Goal: Information Seeking & Learning: Understand process/instructions

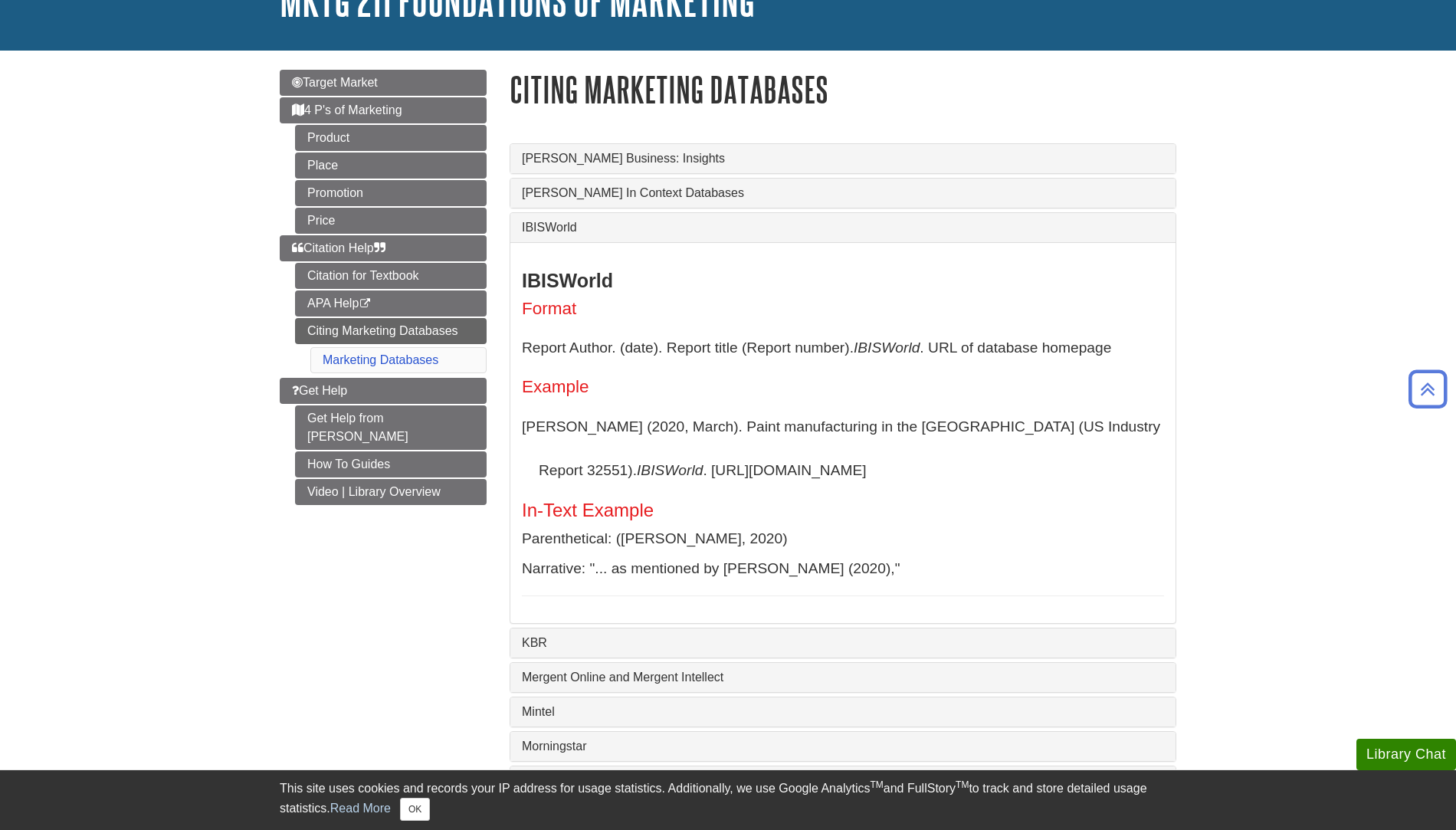
scroll to position [119, 0]
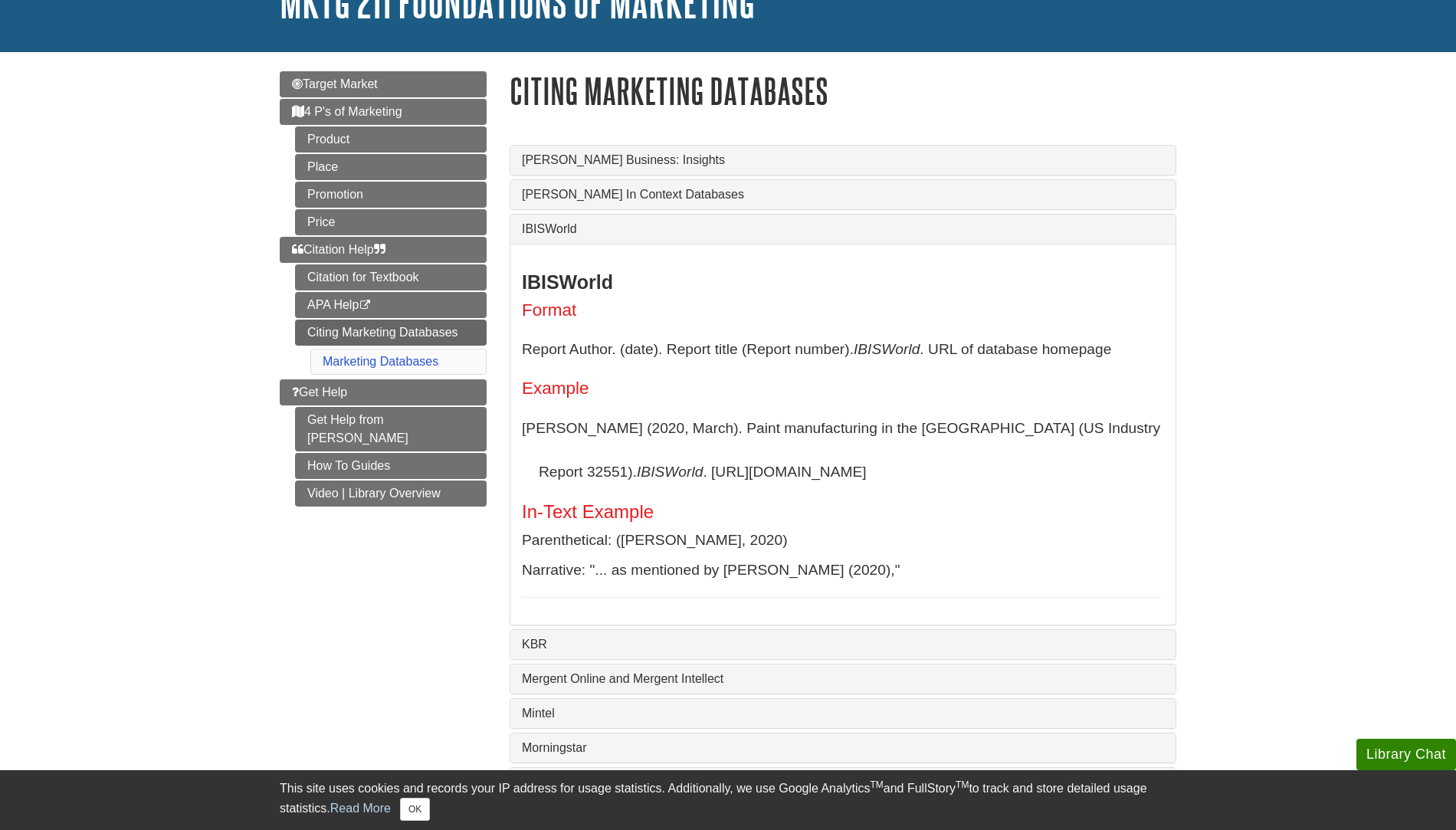
click at [639, 222] on div "IBISWorld" at bounding box center [843, 229] width 665 height 29
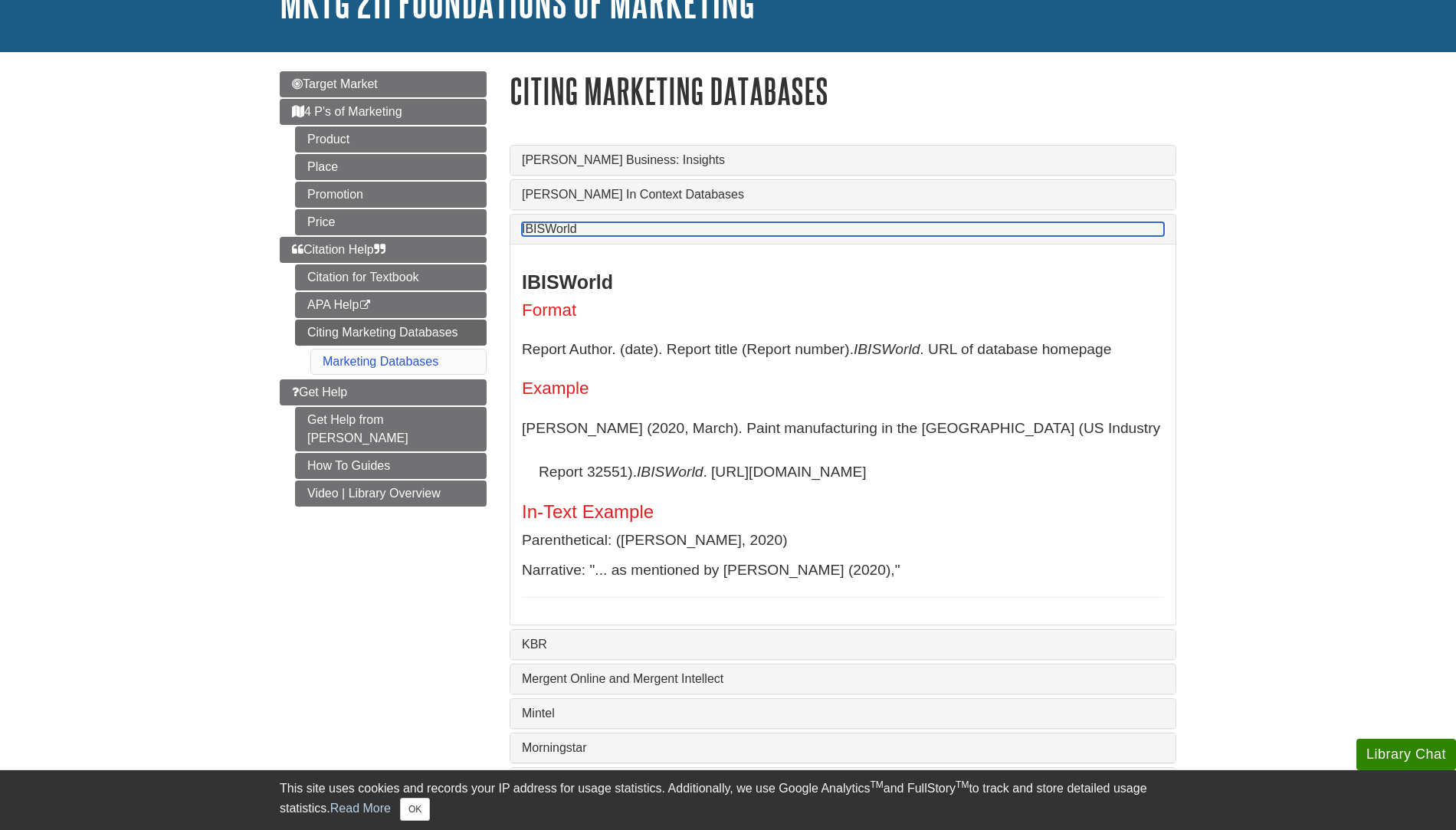
click at [624, 230] on link "IBISWorld" at bounding box center [843, 229] width 642 height 14
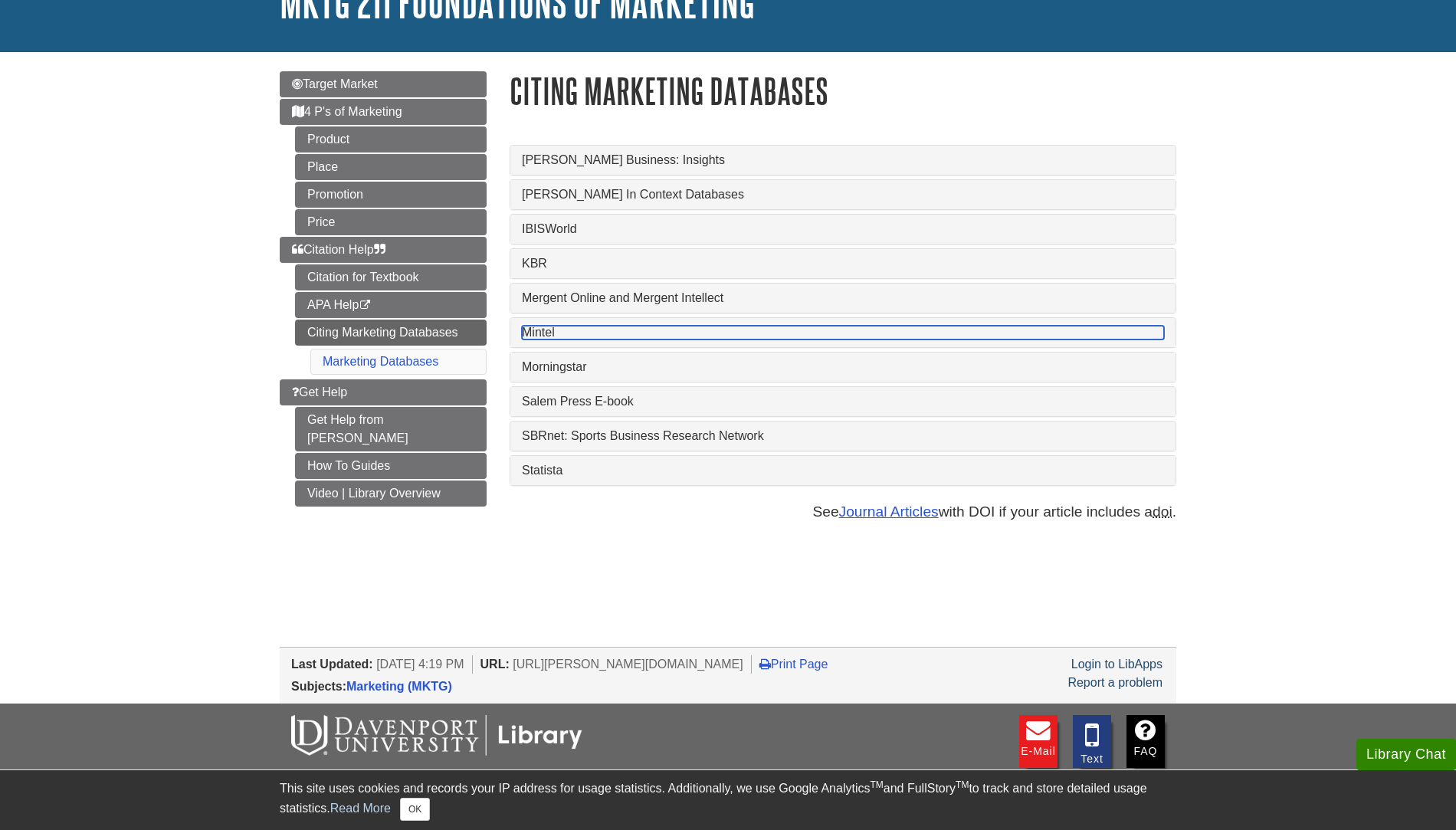
click at [600, 339] on link "Mintel" at bounding box center [843, 332] width 642 height 14
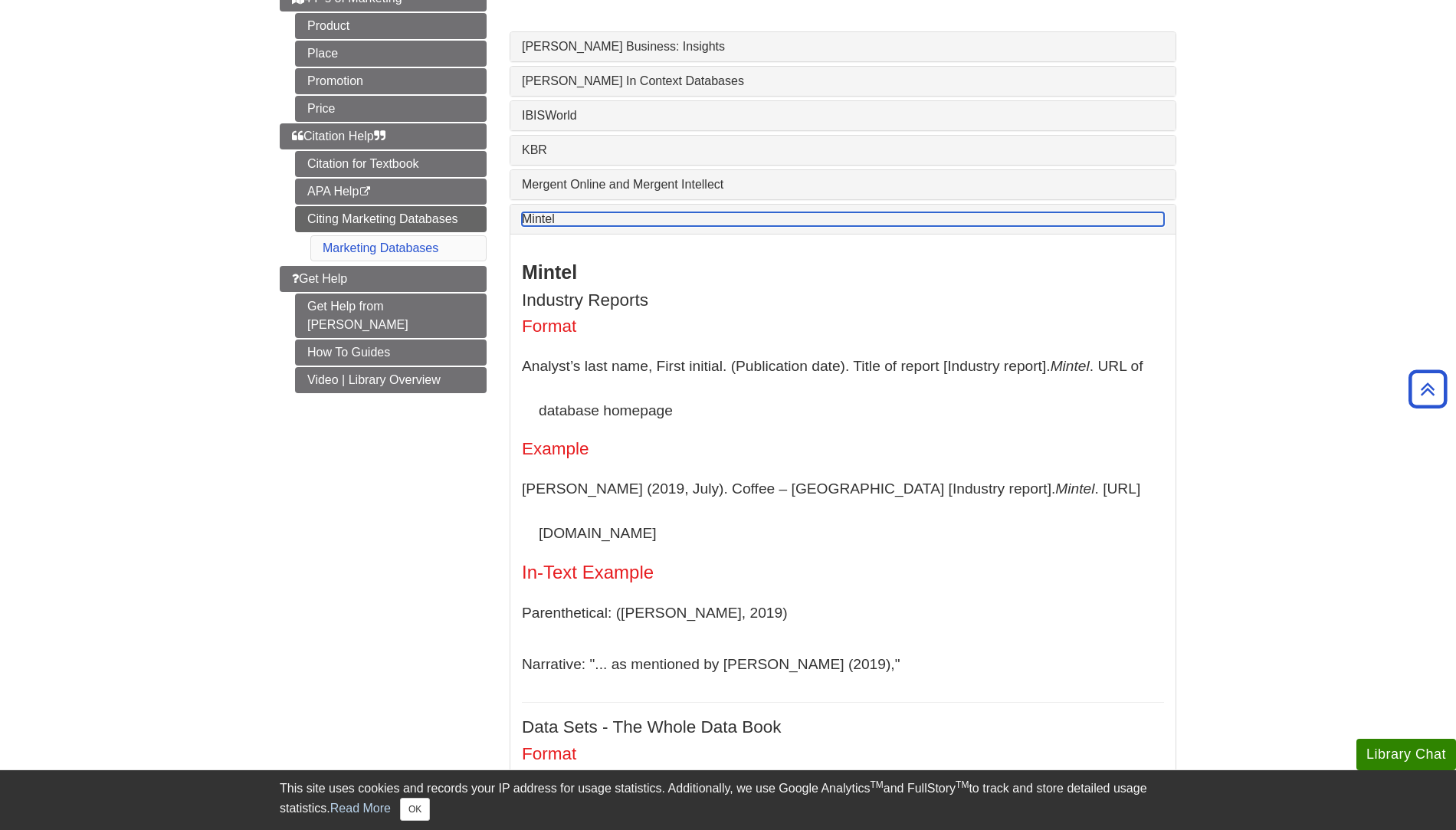
scroll to position [236, 0]
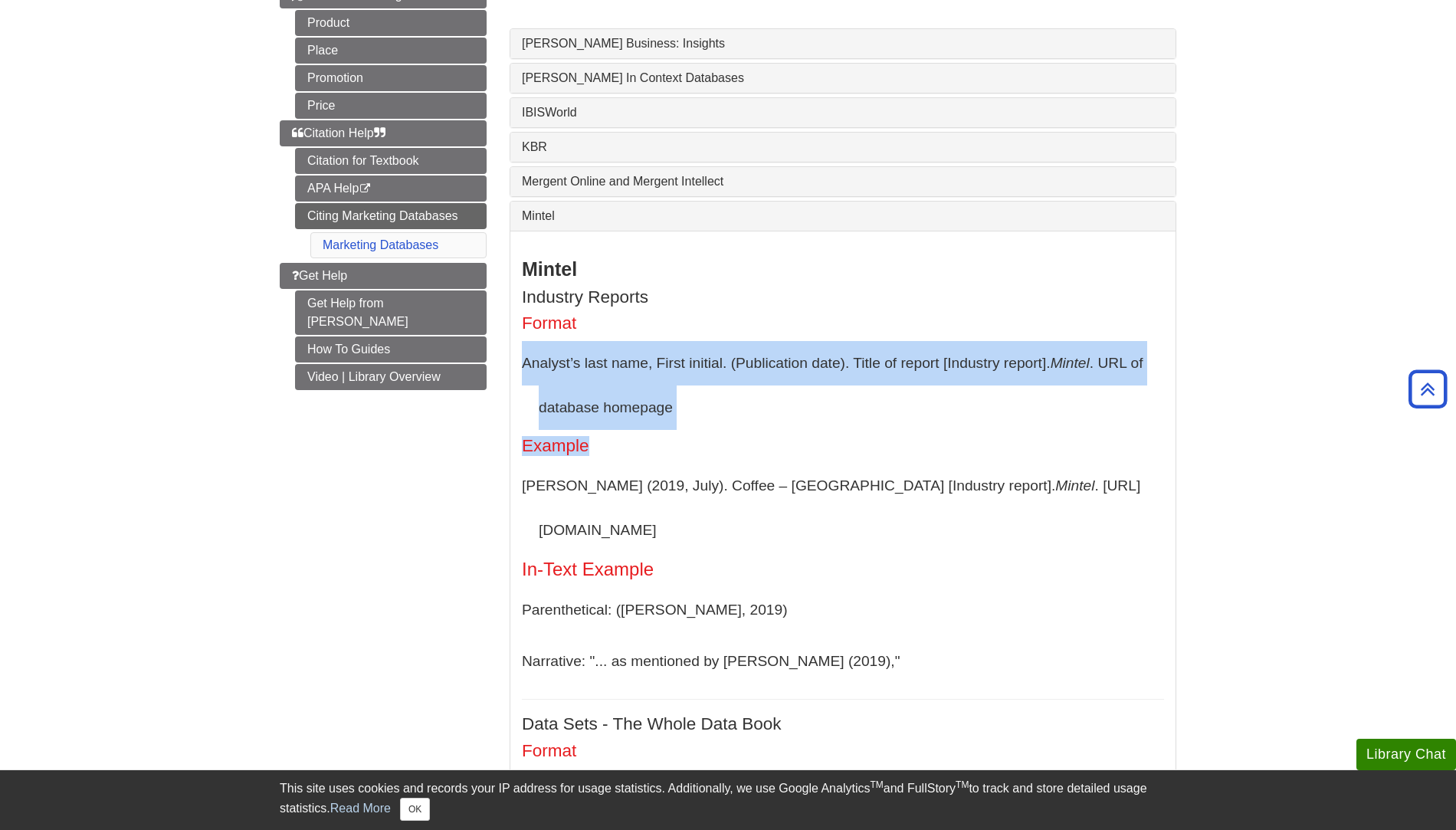
drag, startPoint x: 523, startPoint y: 364, endPoint x: 767, endPoint y: 451, distance: 259.0
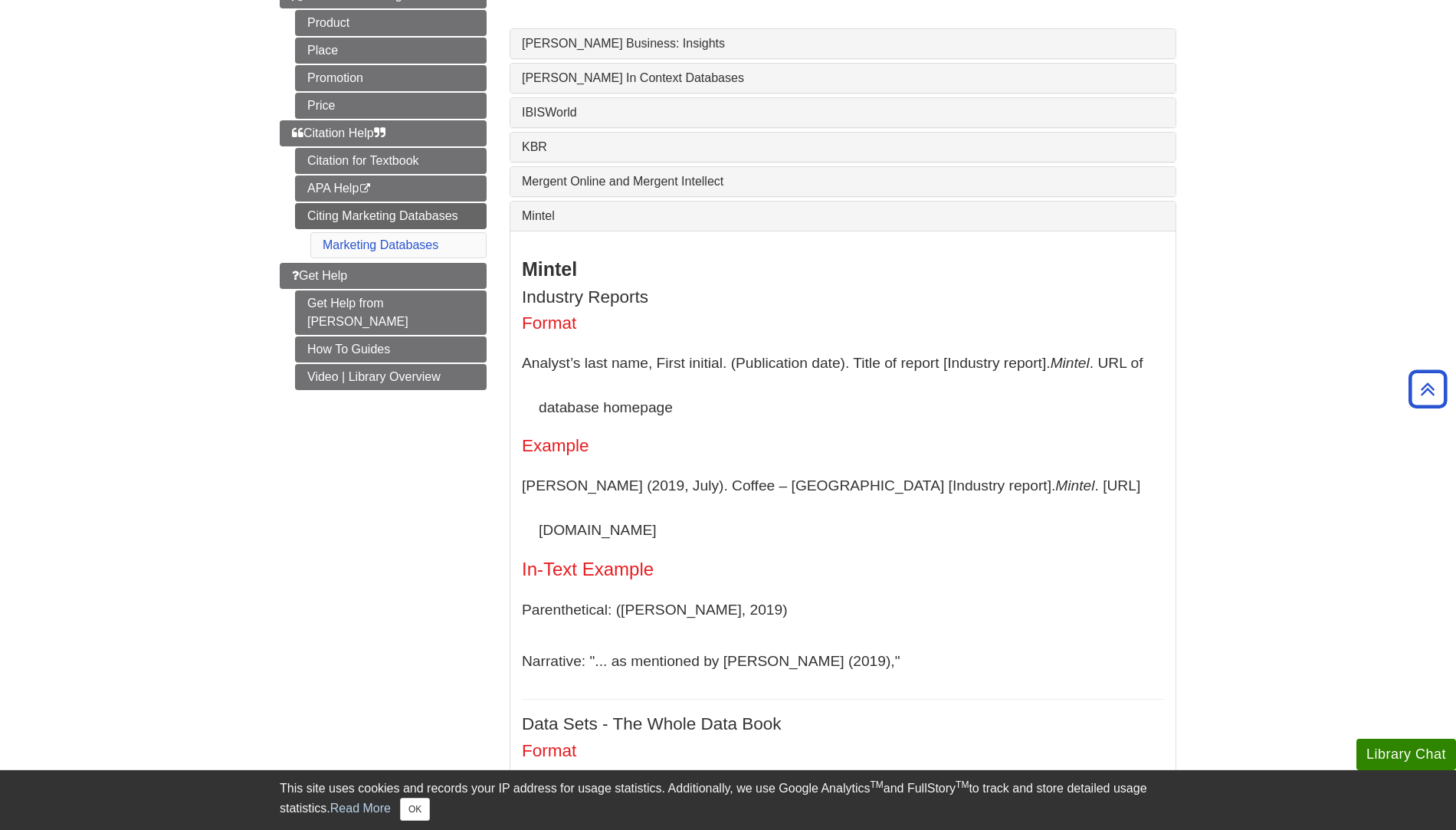
click at [652, 411] on p "Analyst’s last name, First initial. (Publication date). Title of report [Indust…" at bounding box center [843, 385] width 642 height 88
click at [676, 414] on p "Analyst’s last name, First initial. (Publication date). Title of report [Indust…" at bounding box center [843, 385] width 642 height 88
drag, startPoint x: 1079, startPoint y: 494, endPoint x: 511, endPoint y: 499, distance: 568.0
copy p "[PERSON_NAME] (2019, July). Coffee – [GEOGRAPHIC_DATA] [Industry report]. [GEOG…"
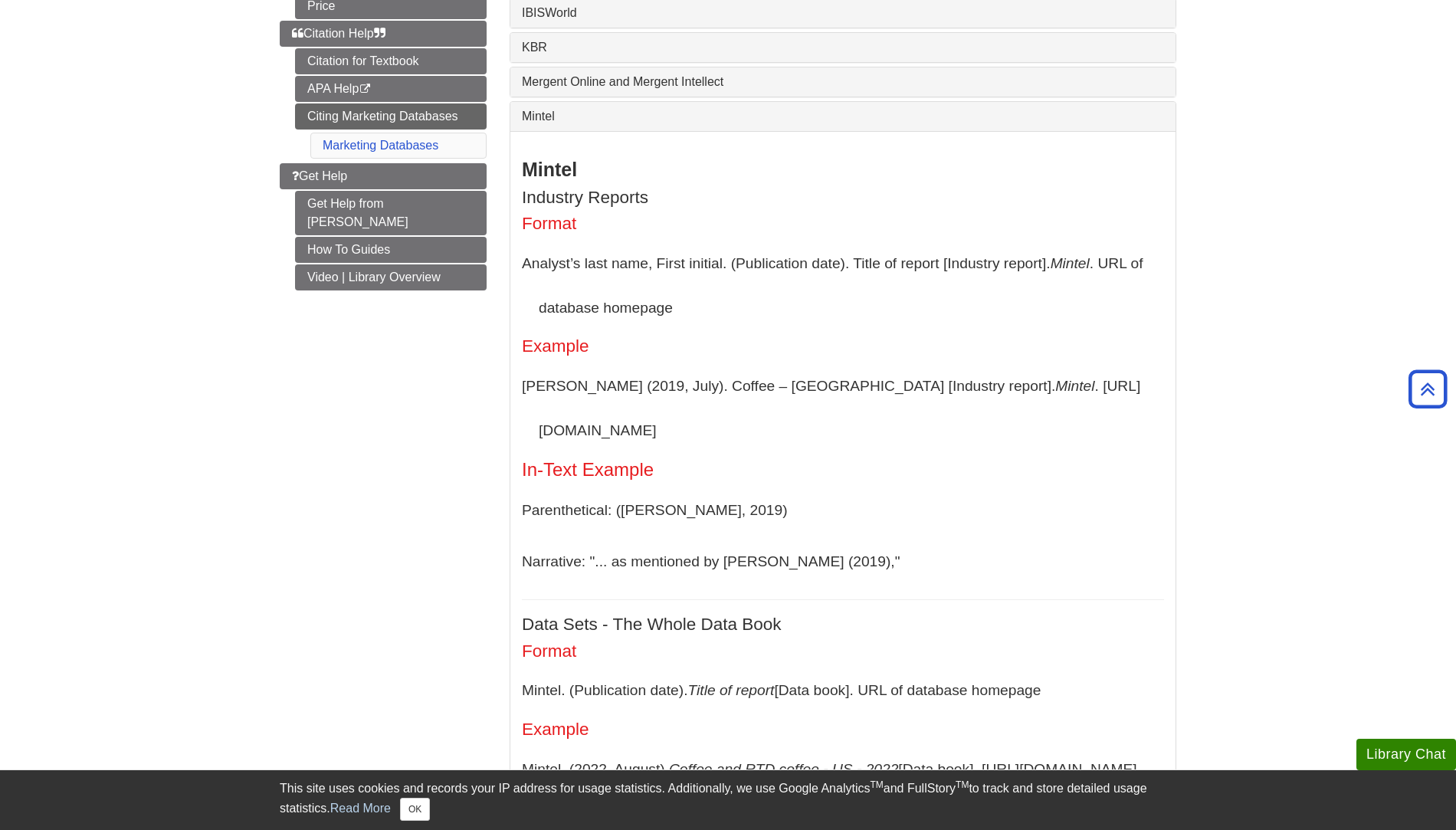
scroll to position [307, 0]
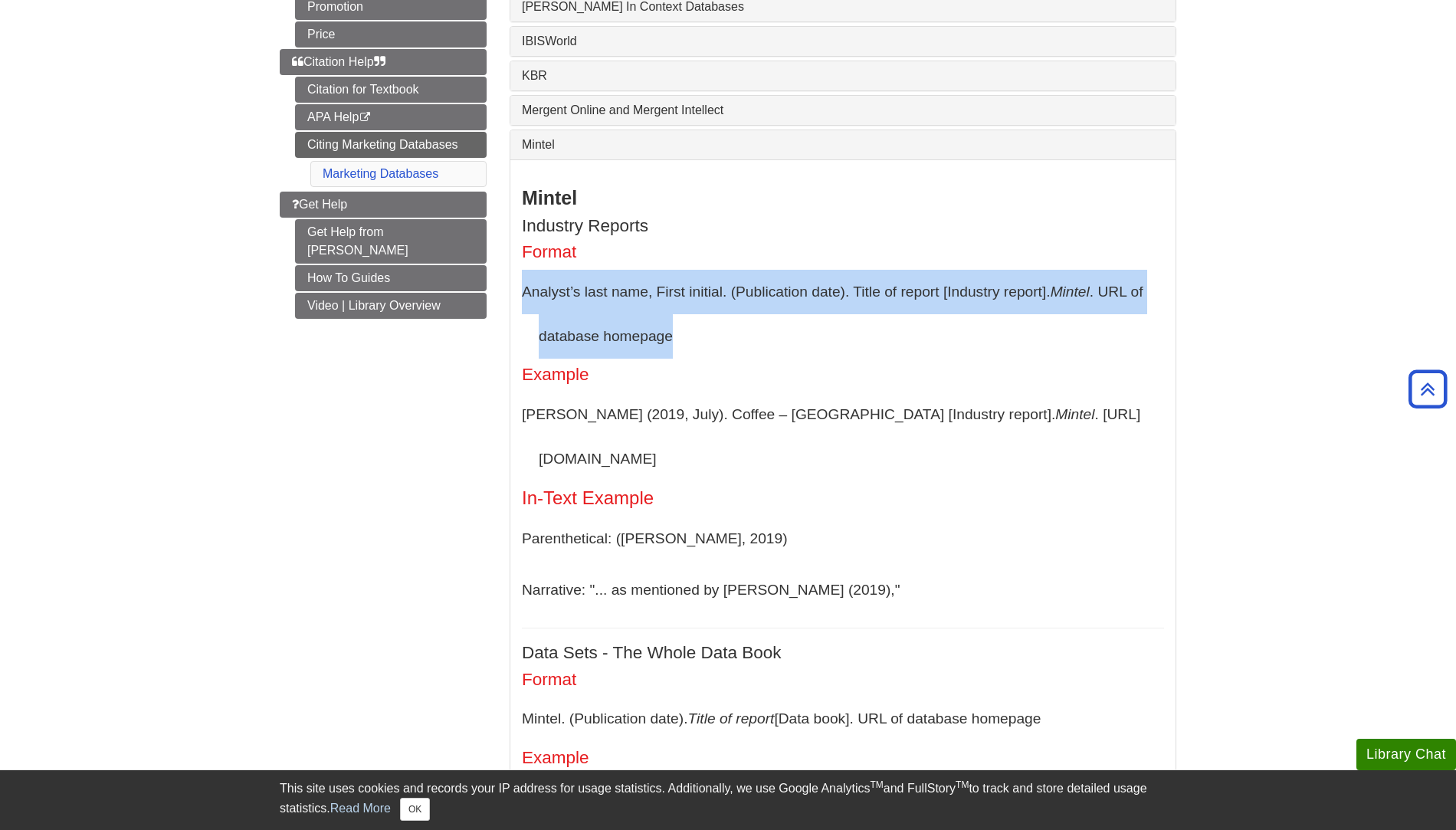
drag, startPoint x: 687, startPoint y: 344, endPoint x: 520, endPoint y: 303, distance: 172.0
click at [520, 303] on div "Mintel Industry Reports Format Analyst’s last name, First initial. (Publication…" at bounding box center [843, 785] width 665 height 1251
copy p "Analyst’s last name, First initial. (Publication date). Title of report [Indust…"
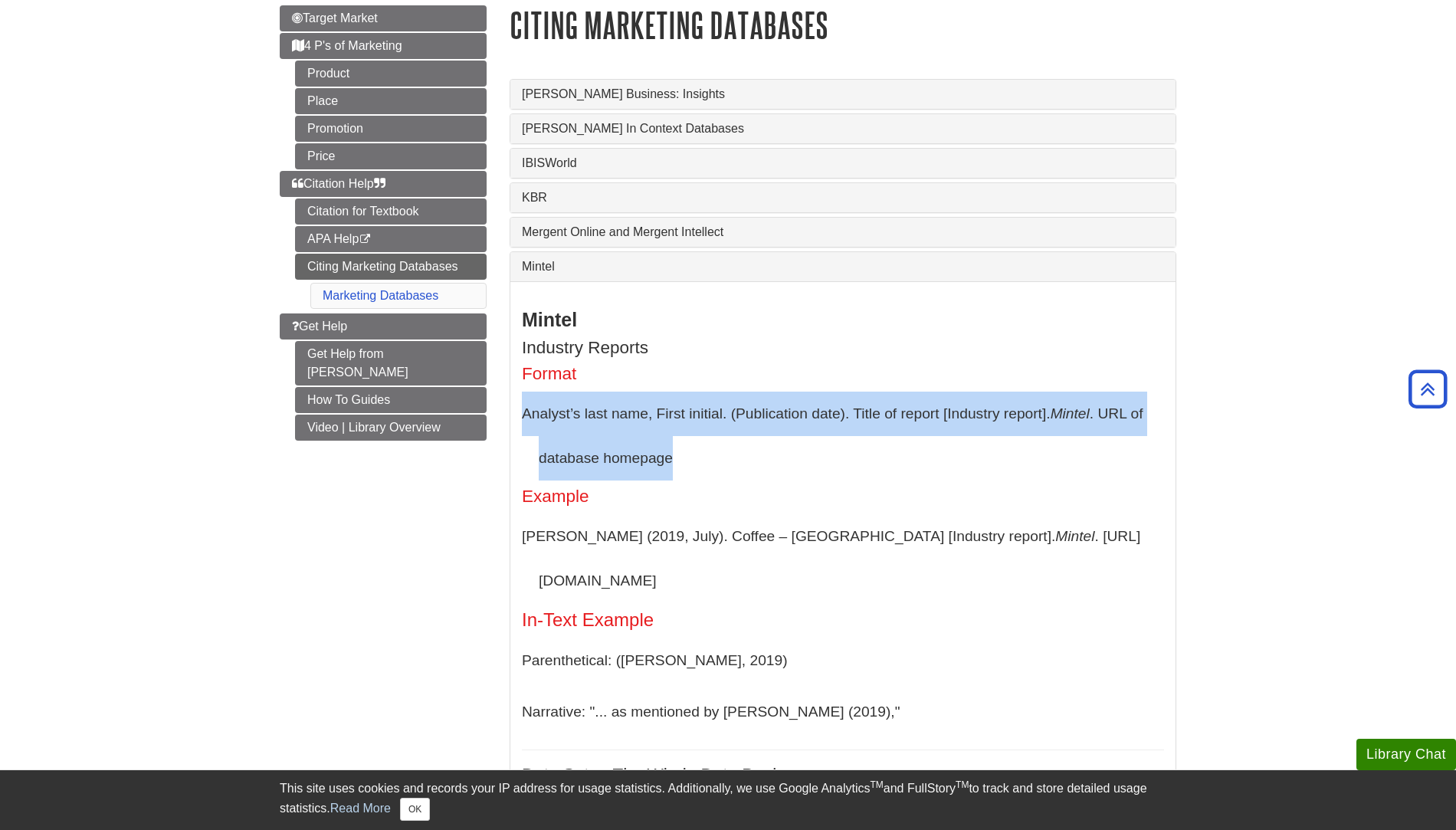
scroll to position [156, 0]
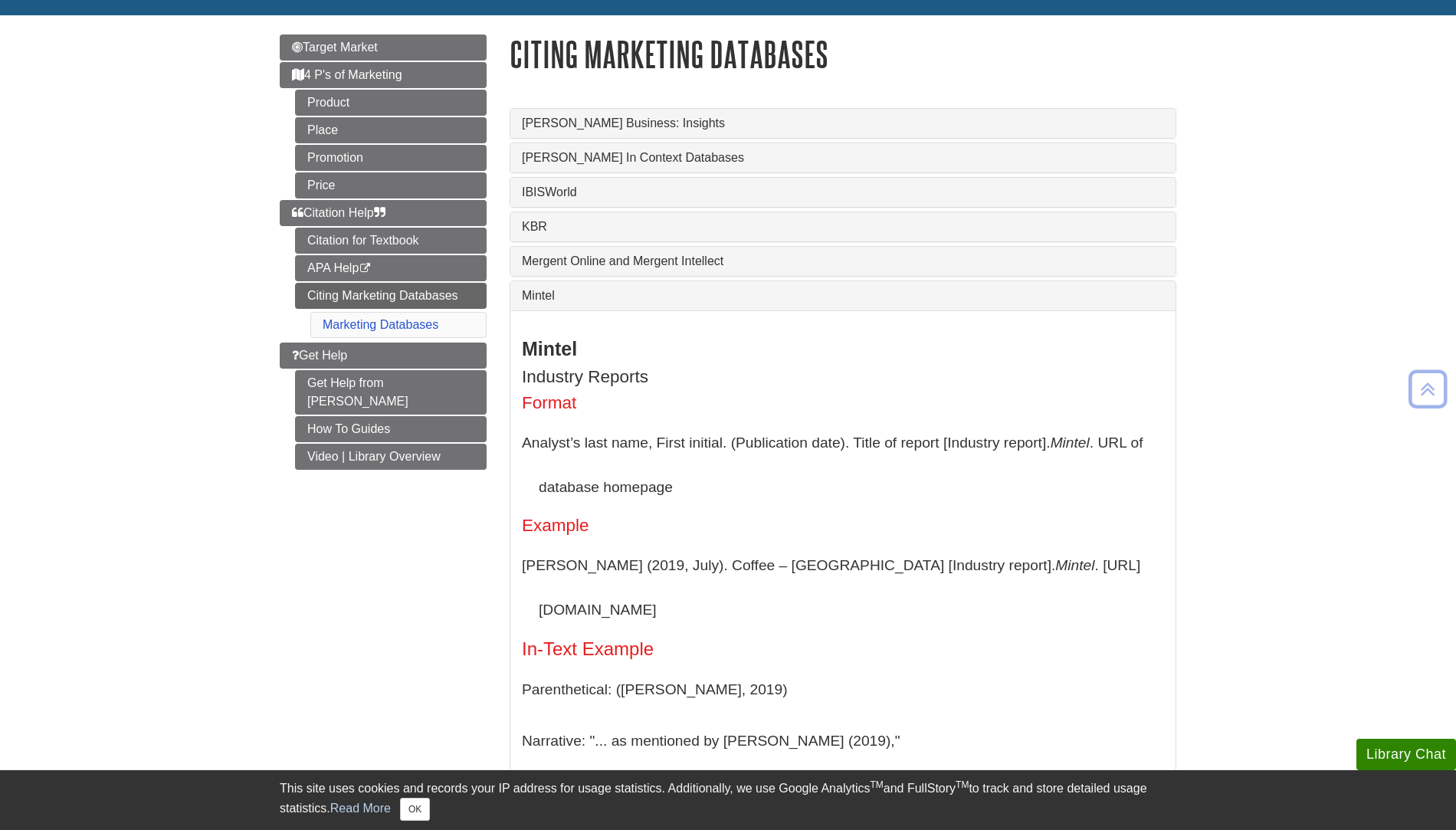
click at [579, 290] on div "Mintel" at bounding box center [843, 296] width 665 height 29
click at [541, 307] on div "Mintel" at bounding box center [843, 296] width 665 height 29
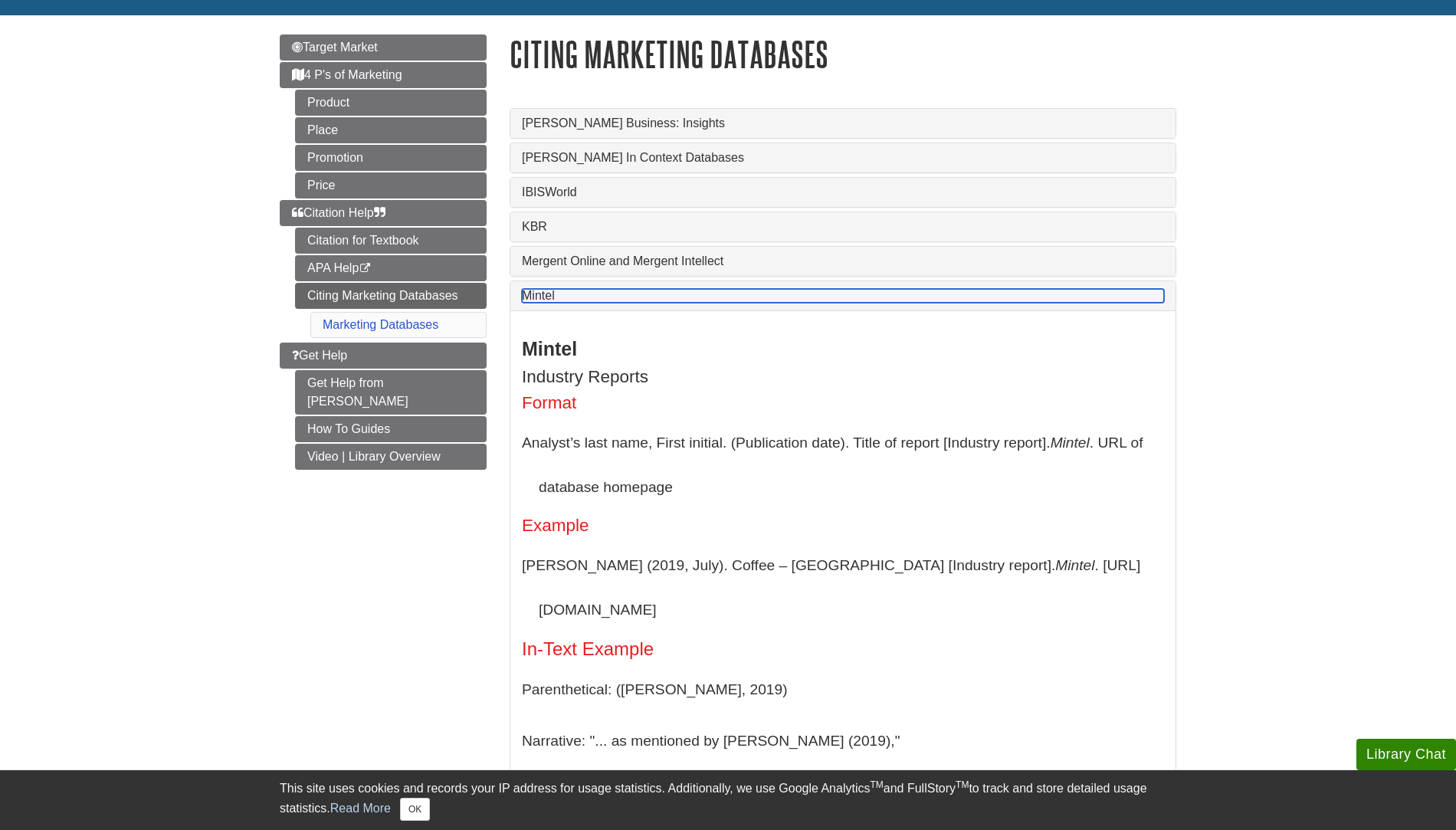
click at [541, 299] on link "Mintel" at bounding box center [843, 296] width 642 height 14
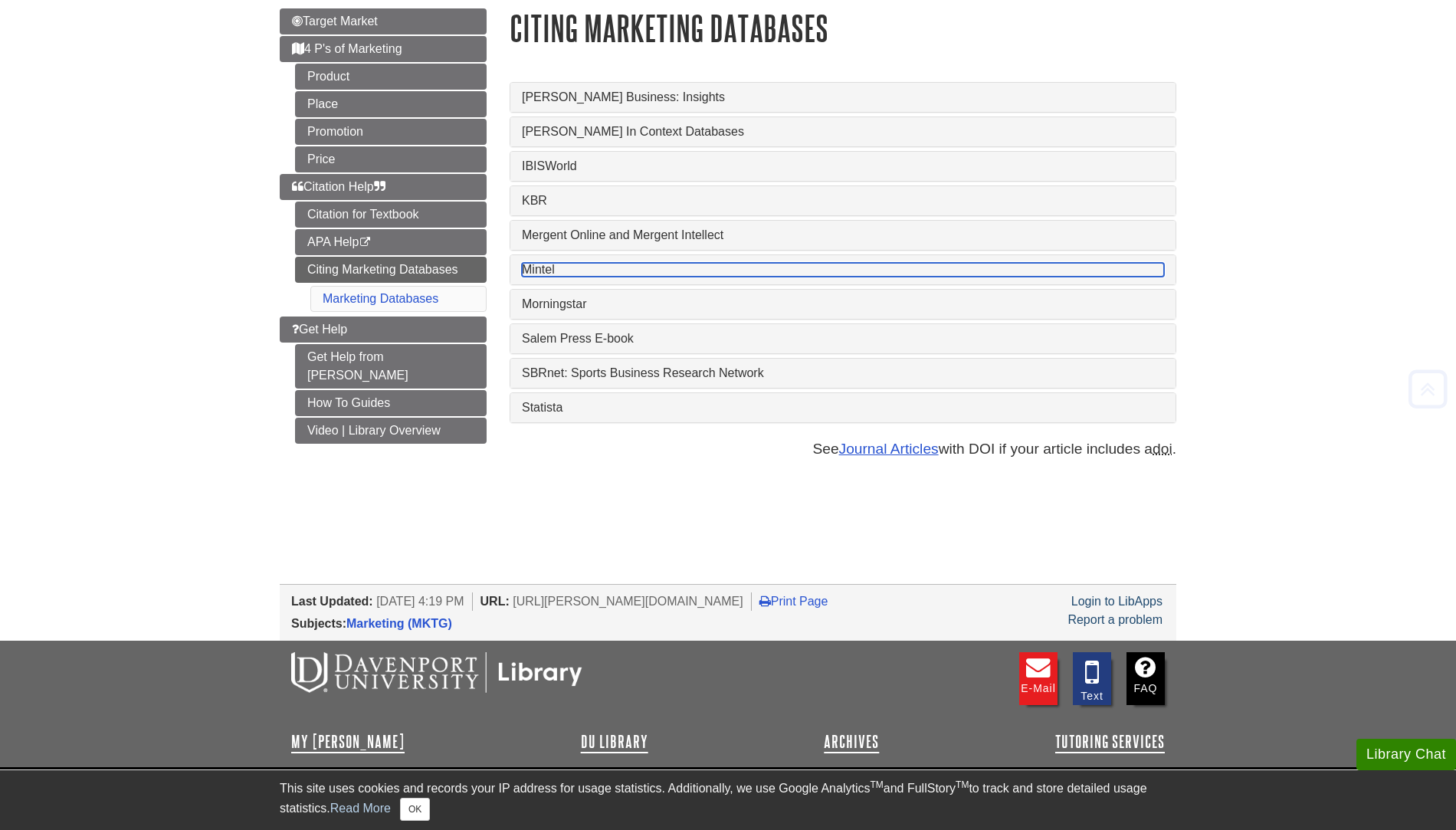
scroll to position [262, 0]
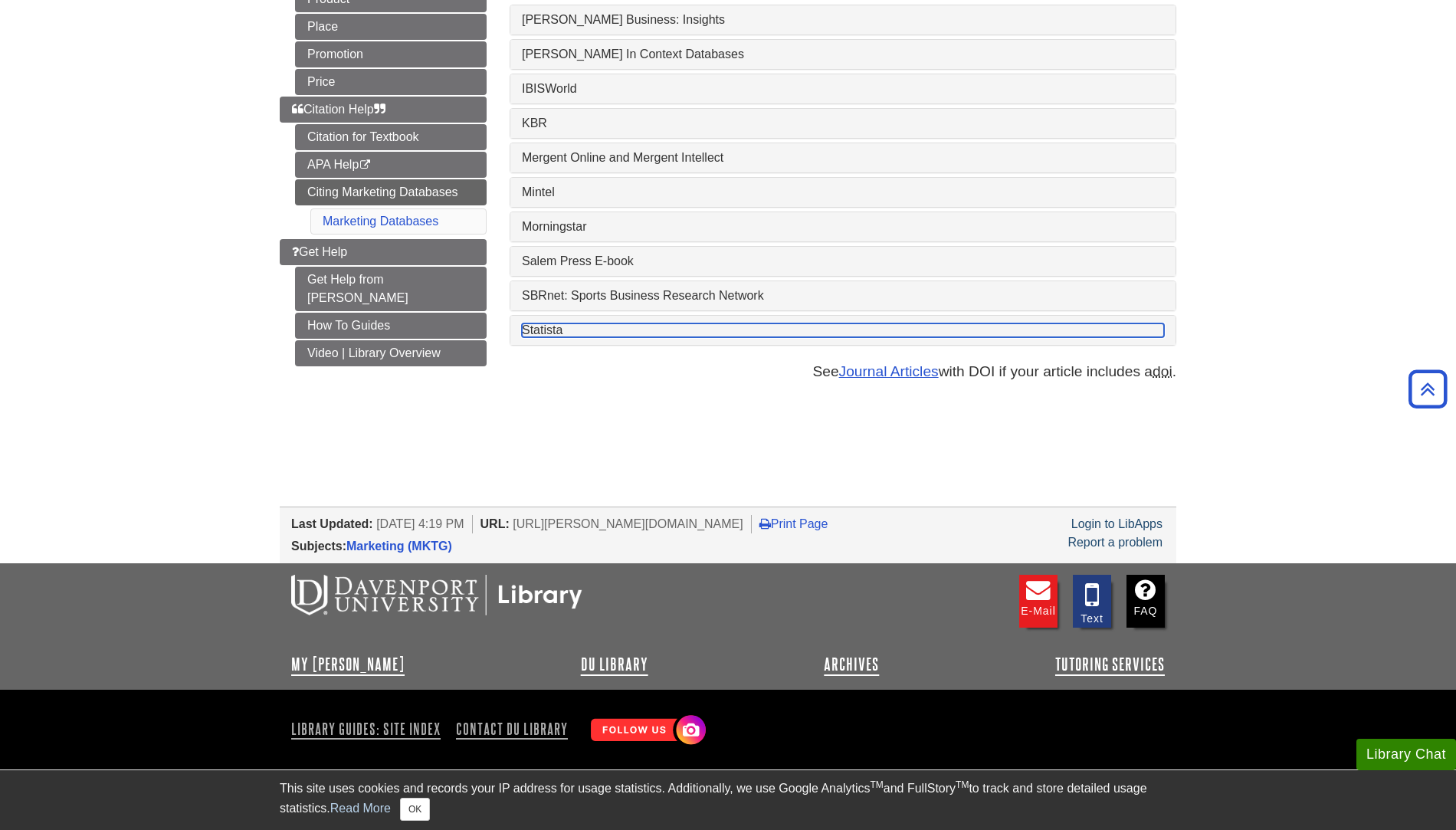
click at [616, 335] on link "Statista" at bounding box center [843, 330] width 642 height 14
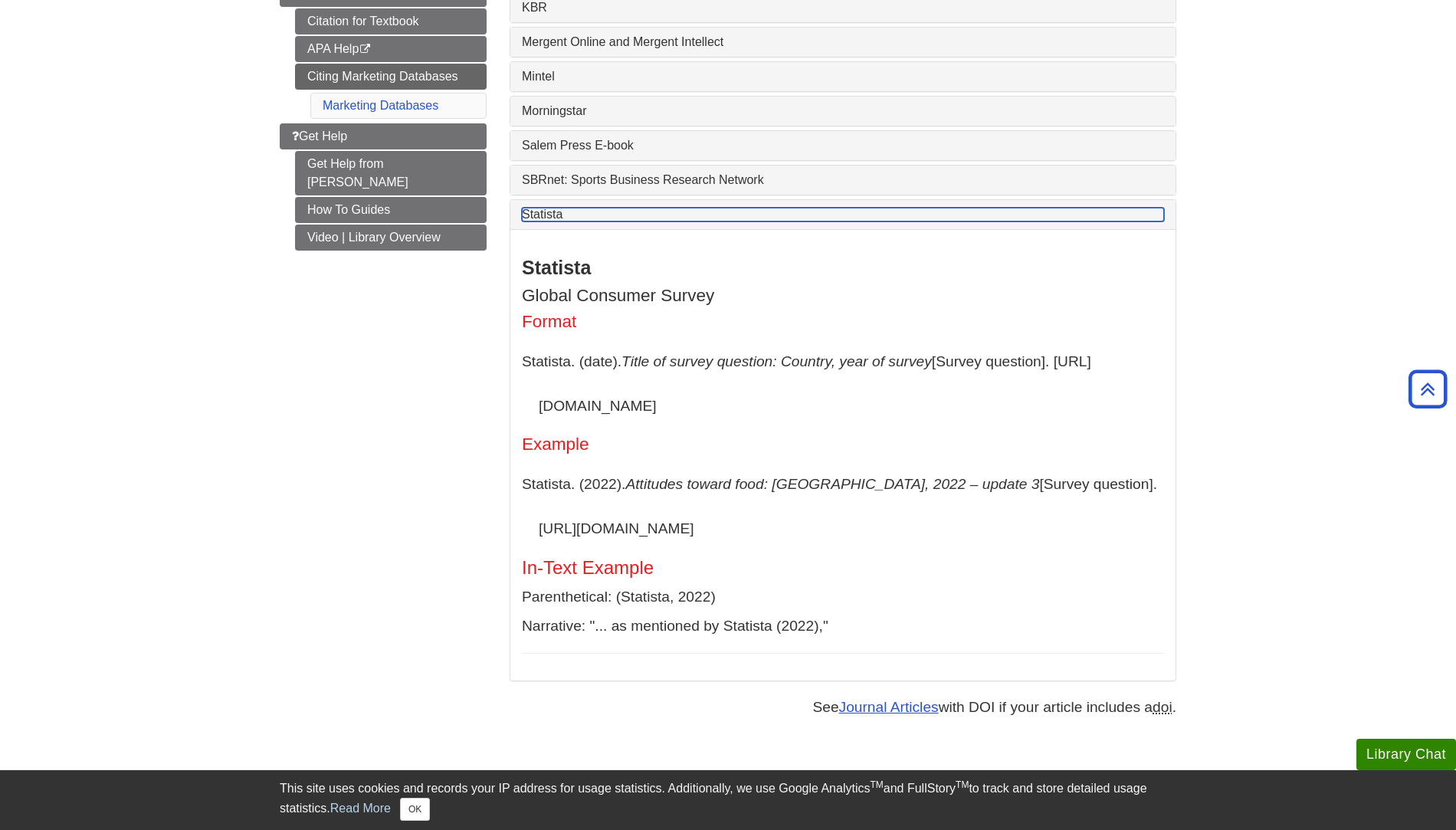
scroll to position [426, 0]
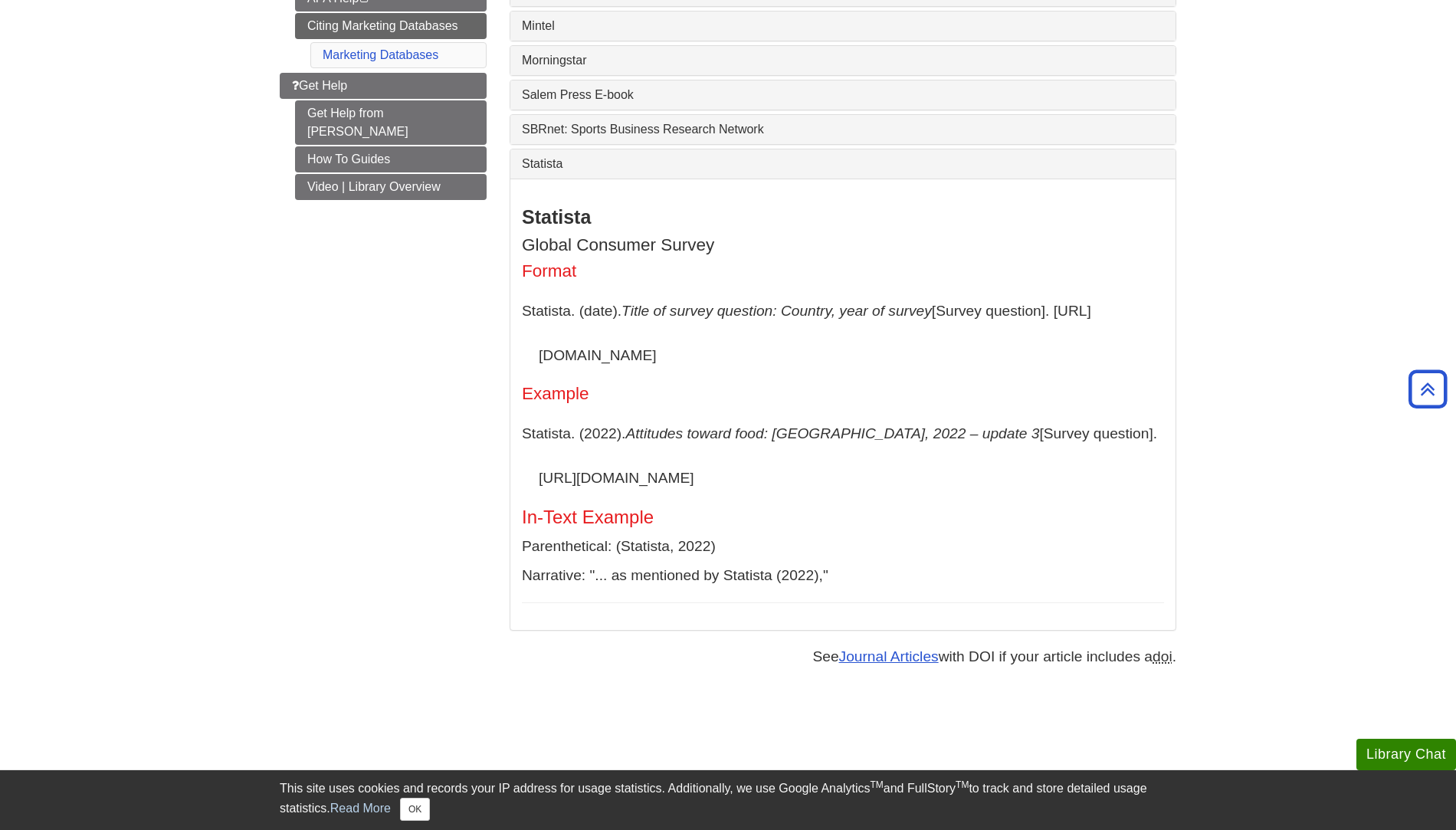
click at [522, 442] on p "Statista. (2022). Attitudes toward food: [GEOGRAPHIC_DATA], 2022 – update 3 [Su…" at bounding box center [843, 456] width 642 height 88
drag, startPoint x: 522, startPoint y: 317, endPoint x: 706, endPoint y: 360, distance: 189.0
click at [706, 360] on p "Statista. (date). Title of survey question: Country, year of survey [Survey que…" at bounding box center [843, 333] width 642 height 88
copy p "Statista. (date). Title of survey question: Country, year of survey [Survey que…"
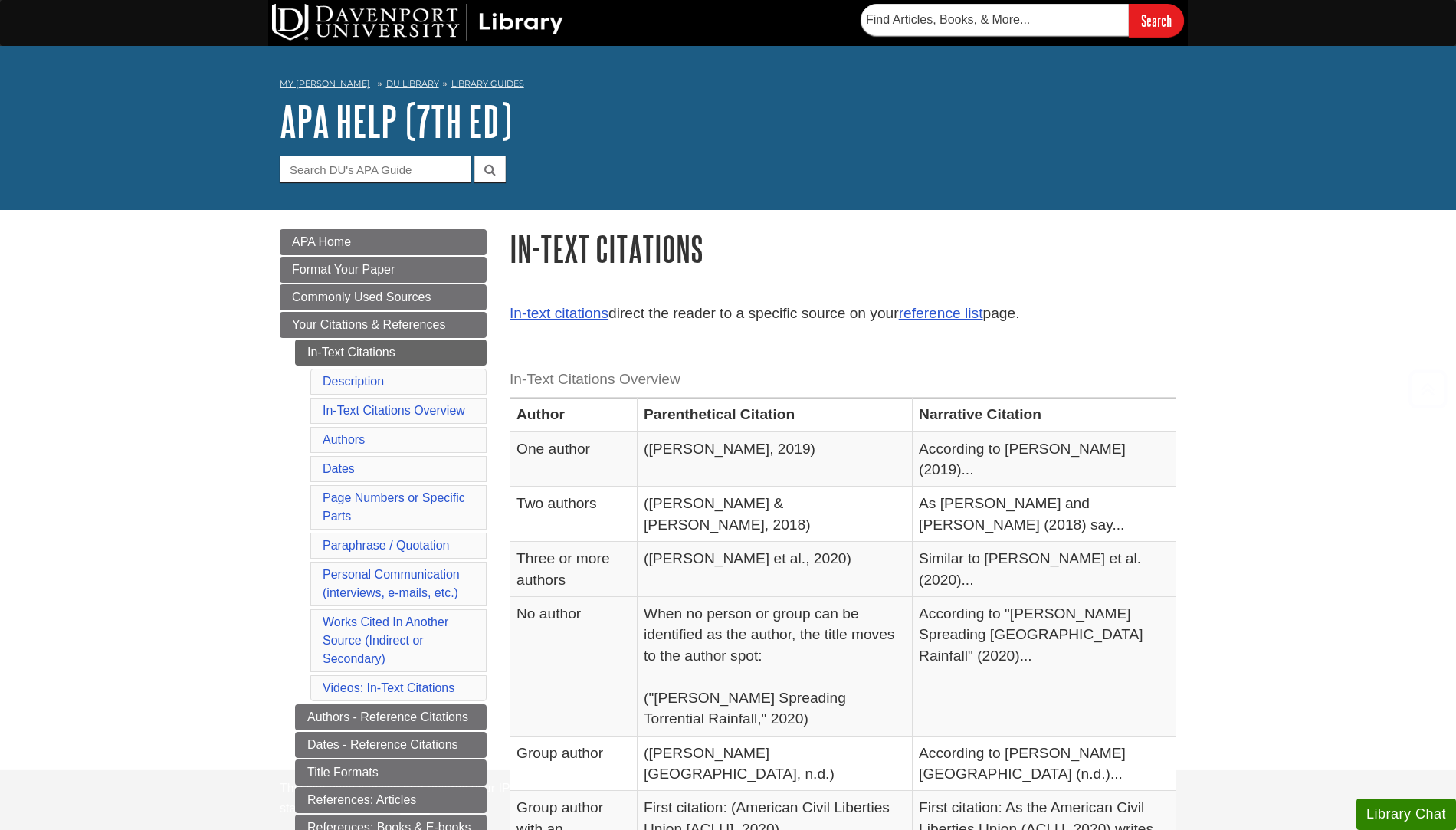
scroll to position [250, 0]
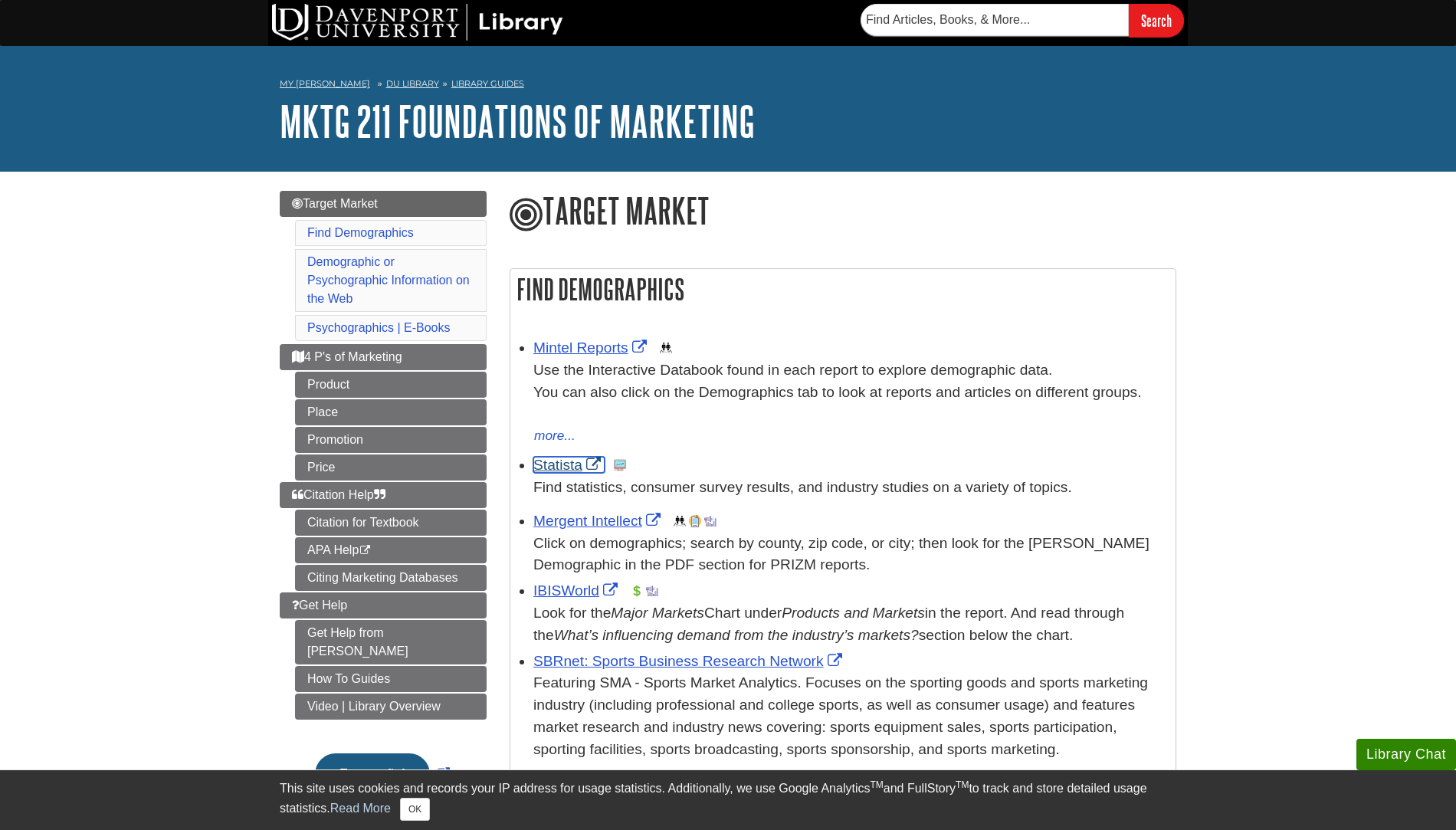
click at [562, 468] on link "Statista" at bounding box center [569, 464] width 71 height 16
